Goal: Information Seeking & Learning: Learn about a topic

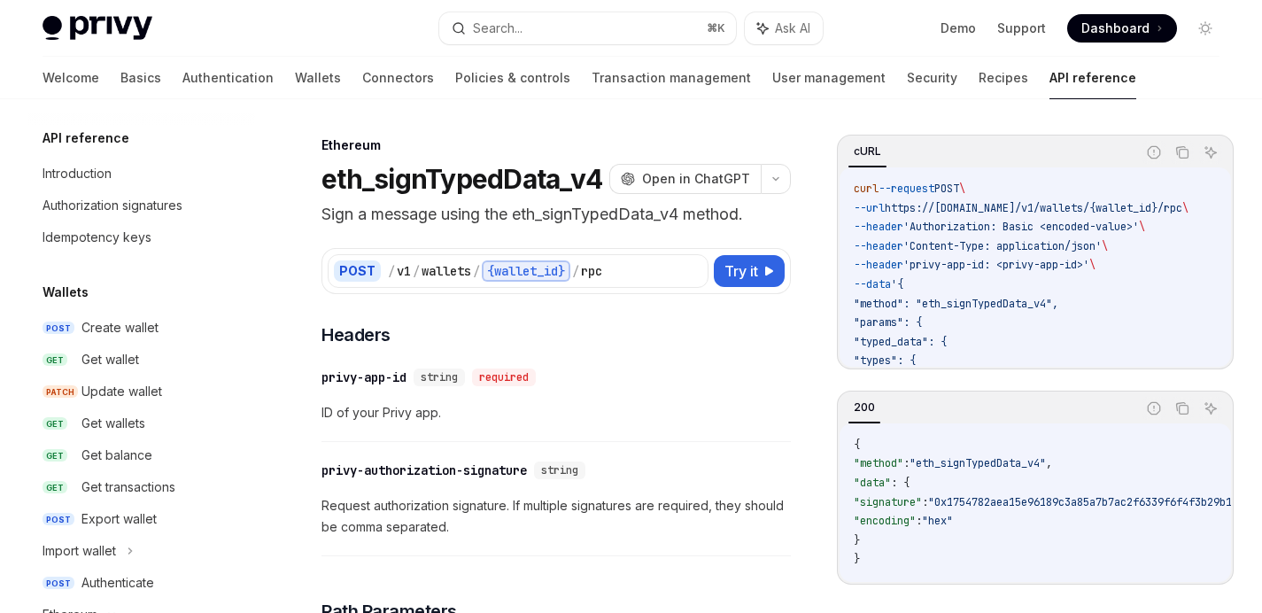
scroll to position [386, 0]
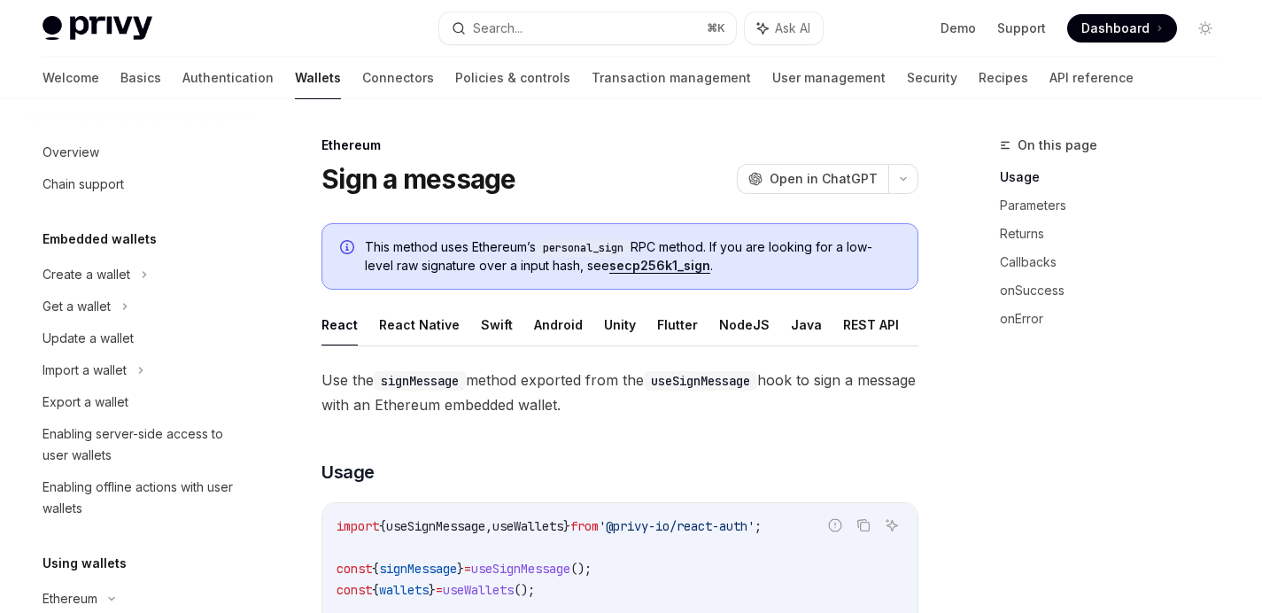
scroll to position [338, 0]
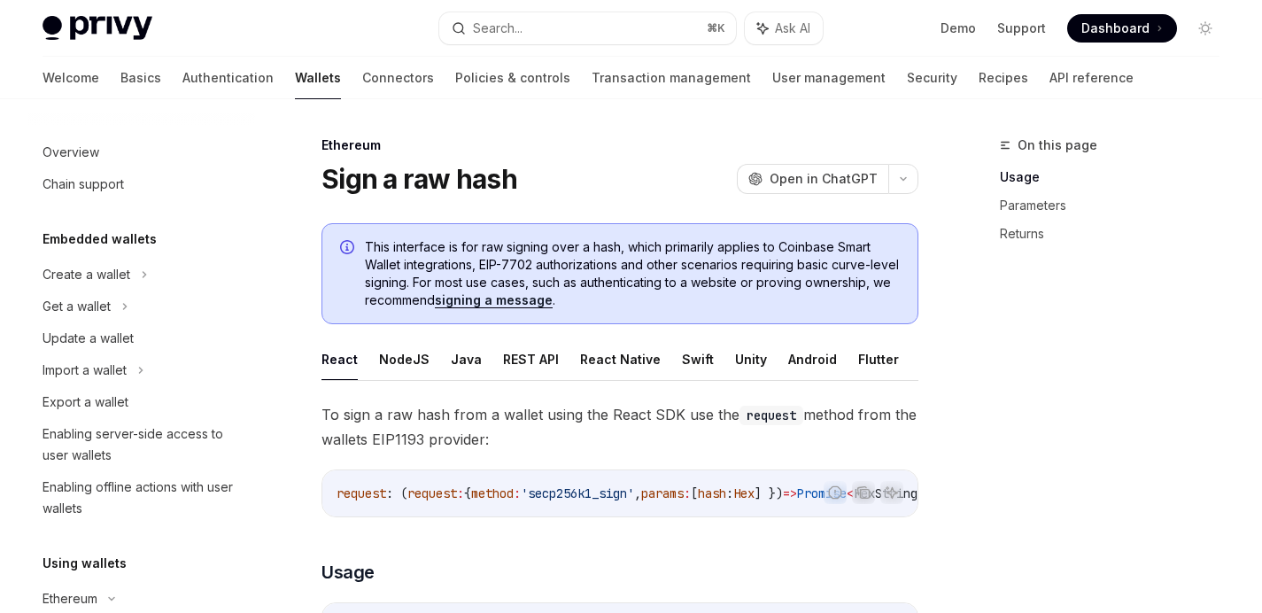
scroll to position [402, 0]
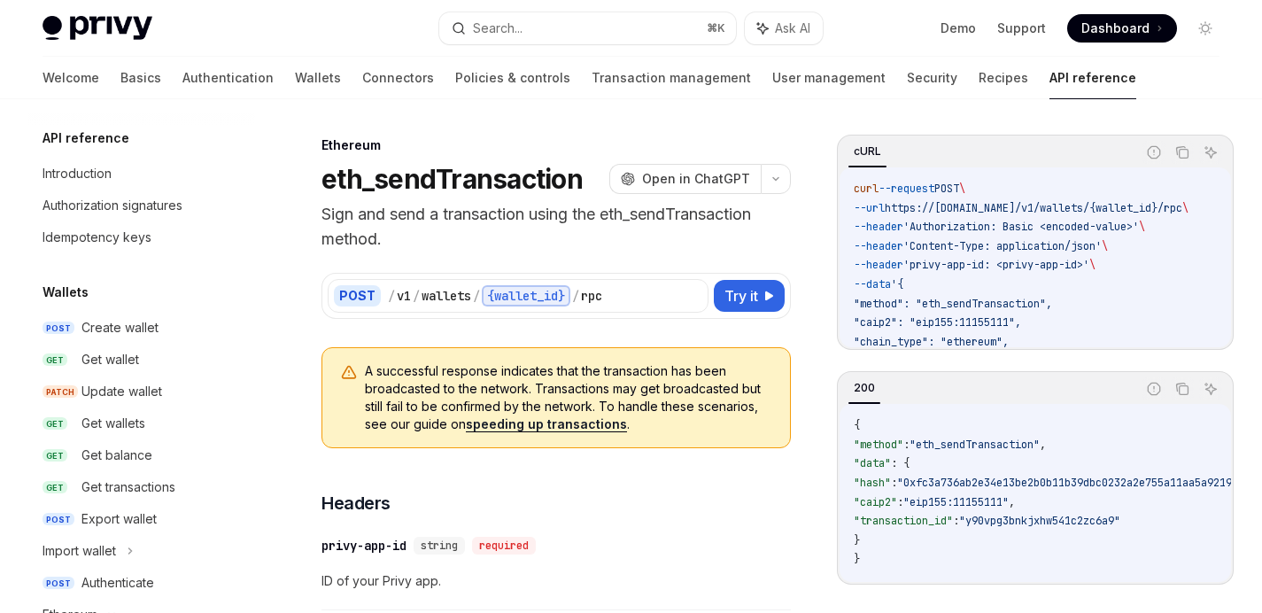
scroll to position [291, 0]
